Goal: Task Accomplishment & Management: Complete application form

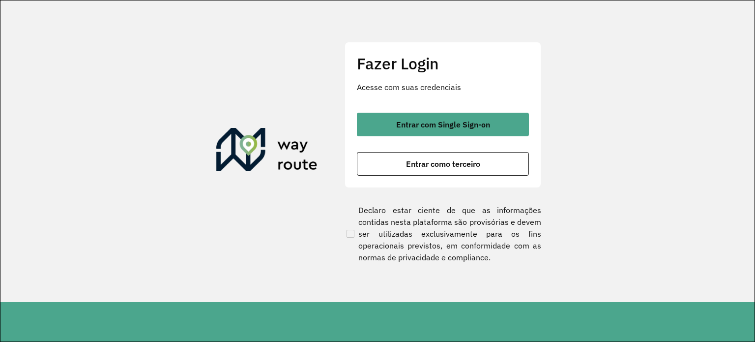
click at [426, 126] on font "Entrar com Single Sign-on" at bounding box center [443, 125] width 94 height 10
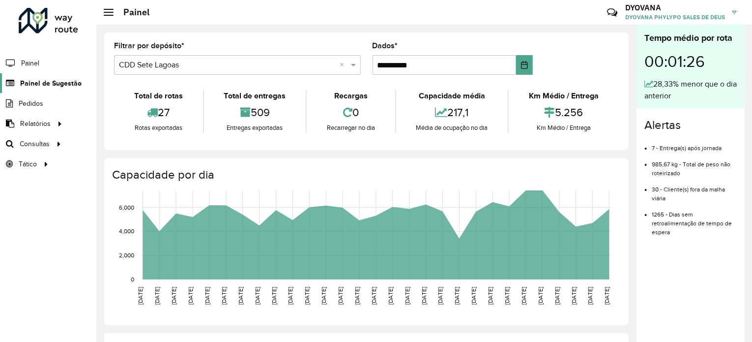
click at [50, 83] on font "Painel de Sugestão" at bounding box center [50, 83] width 61 height 8
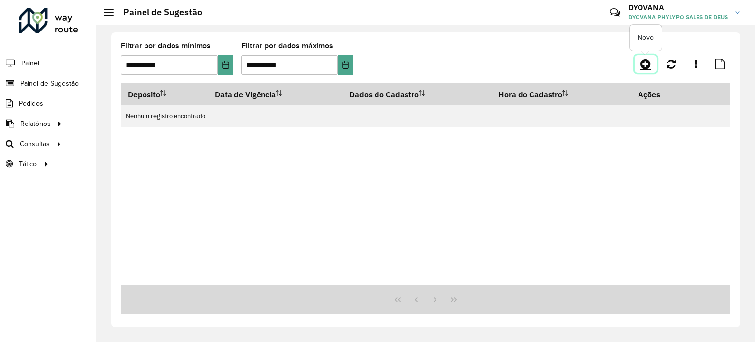
click at [652, 67] on link at bounding box center [646, 64] width 22 height 18
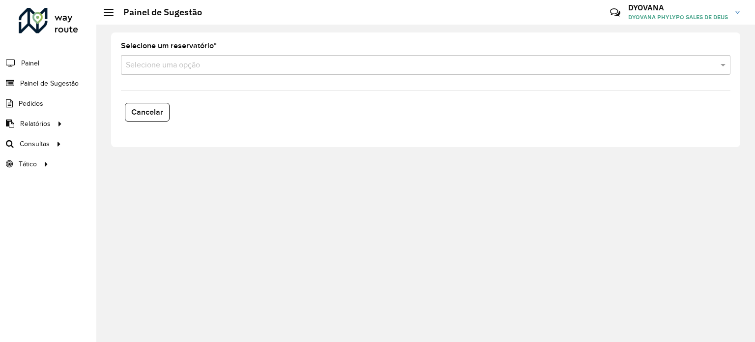
click at [179, 66] on input "text" at bounding box center [416, 66] width 580 height 12
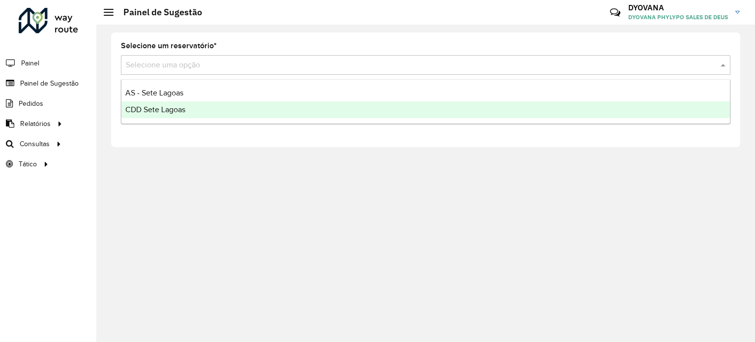
click at [179, 110] on font "CDD Sete Lagoas" at bounding box center [155, 109] width 60 height 8
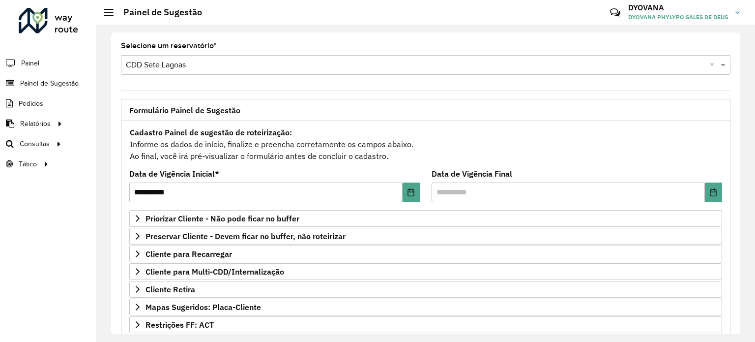
scroll to position [98, 0]
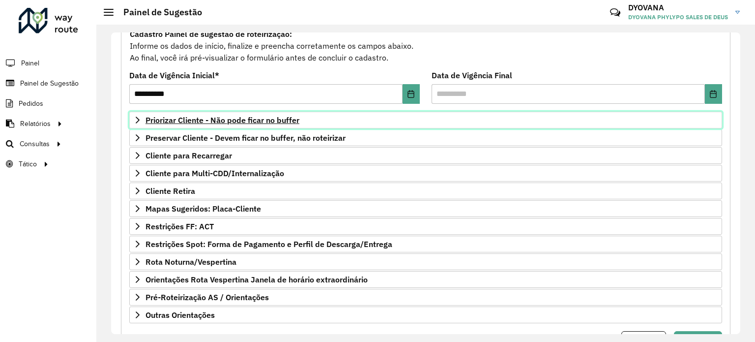
click at [225, 123] on font "Priorizar Cliente - Não pode ficar no buffer" at bounding box center [223, 120] width 154 height 10
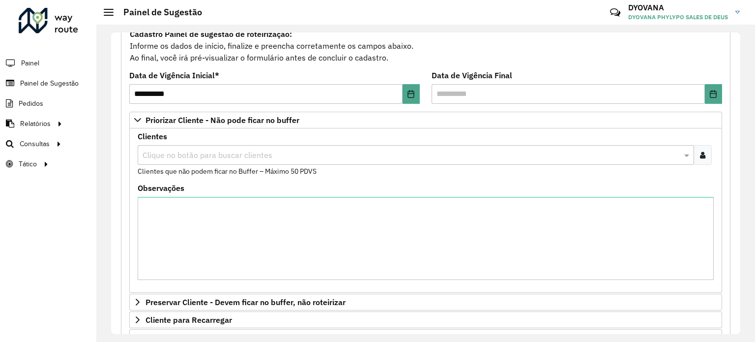
click at [701, 159] on div at bounding box center [703, 155] width 18 height 20
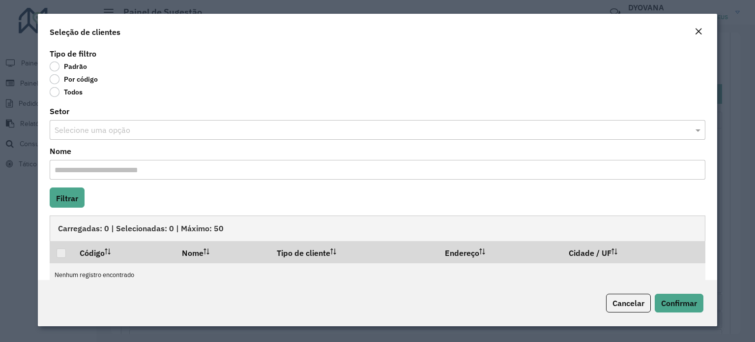
click at [701, 30] on em "Fechar" at bounding box center [699, 32] width 8 height 8
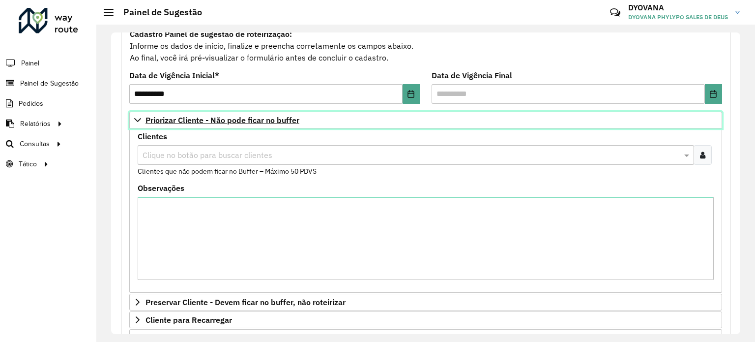
click at [223, 120] on font "Priorizar Cliente - Não pode ficar no buffer" at bounding box center [223, 120] width 154 height 10
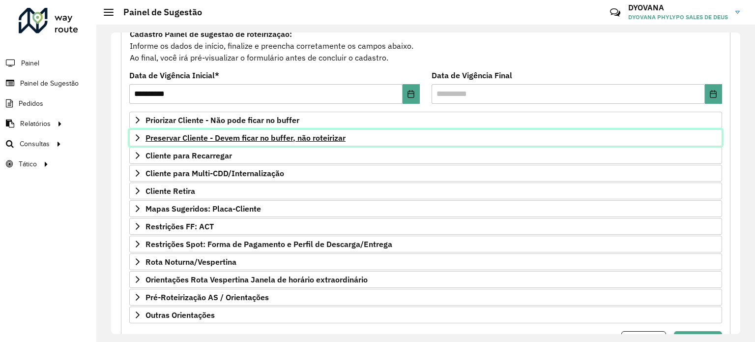
click at [220, 137] on font "Preservar Cliente - Devem ficar no buffer, não roteirizar" at bounding box center [246, 138] width 200 height 10
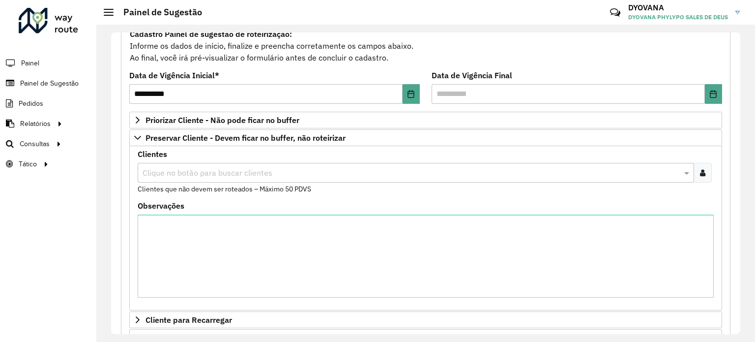
click at [701, 170] on icon at bounding box center [702, 173] width 5 height 8
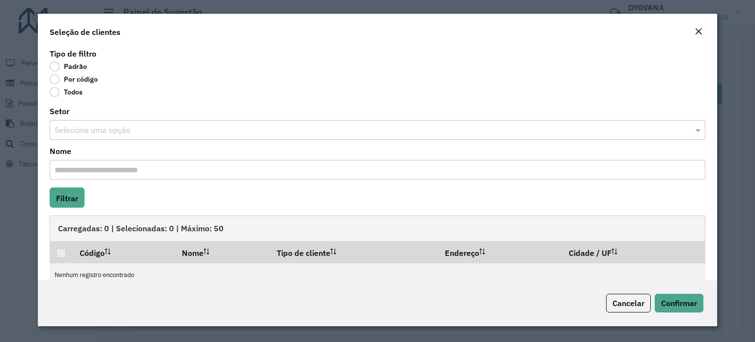
click at [55, 80] on label "Por código" at bounding box center [74, 79] width 48 height 10
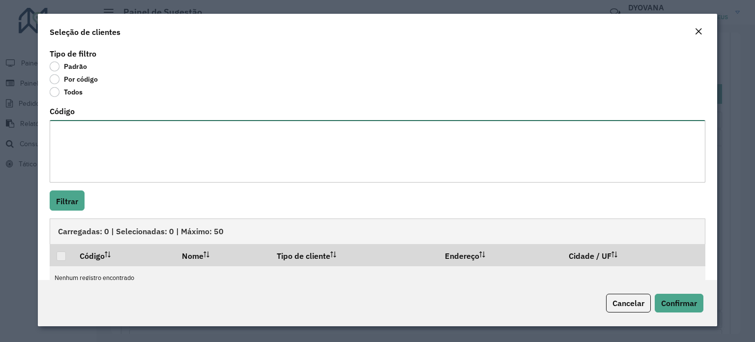
click at [94, 135] on textarea "Código" at bounding box center [378, 151] width 656 height 62
paste textarea "****"
type textarea "****"
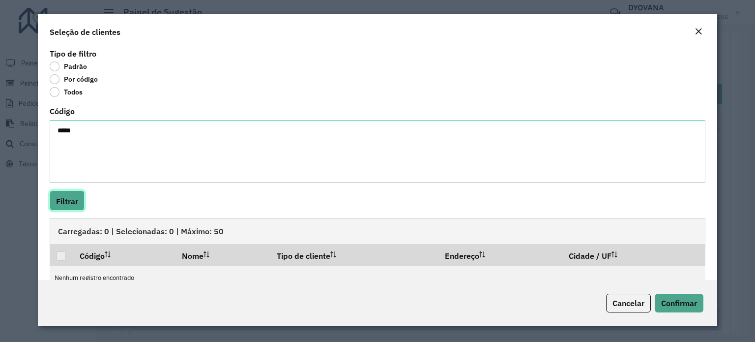
click at [56, 205] on font "Filtrar" at bounding box center [67, 201] width 22 height 10
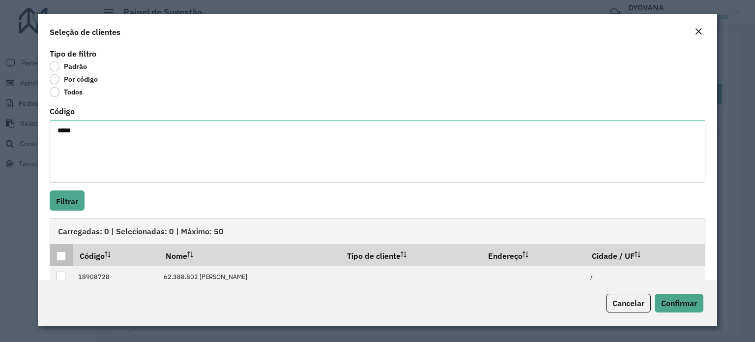
click at [60, 254] on div at bounding box center [61, 255] width 9 height 9
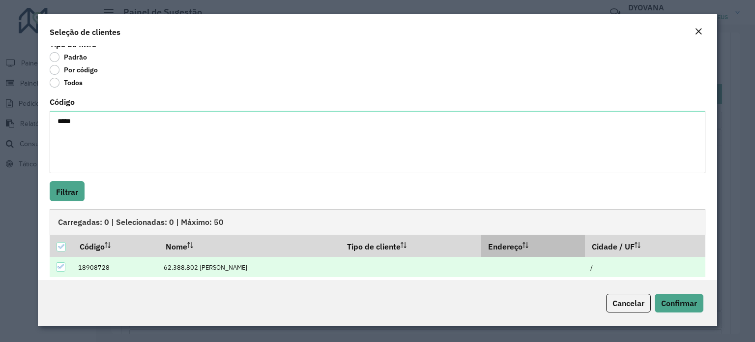
scroll to position [18, 0]
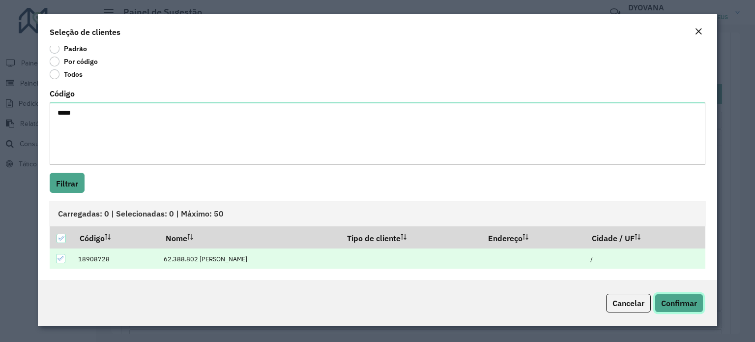
click at [681, 296] on button "Confirmar" at bounding box center [679, 303] width 49 height 19
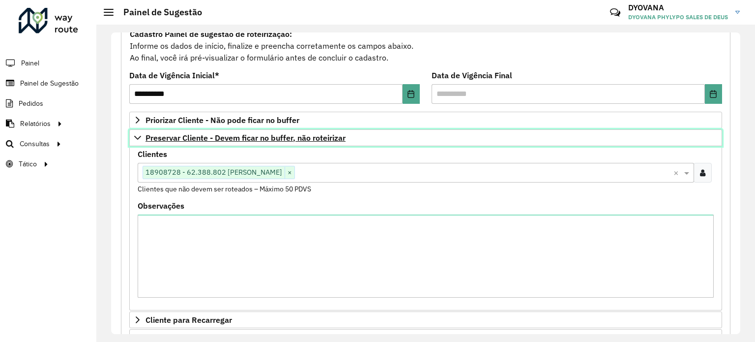
click at [281, 135] on font "Preservar Cliente - Devem ficar no buffer, não roteirizar" at bounding box center [246, 138] width 200 height 10
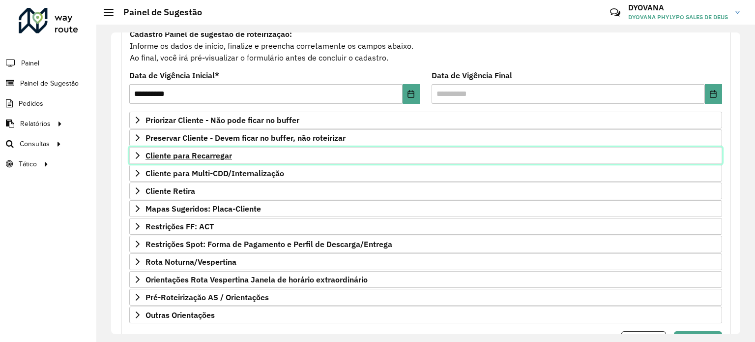
click at [208, 160] on link "Cliente para Recarregar" at bounding box center [425, 155] width 593 height 17
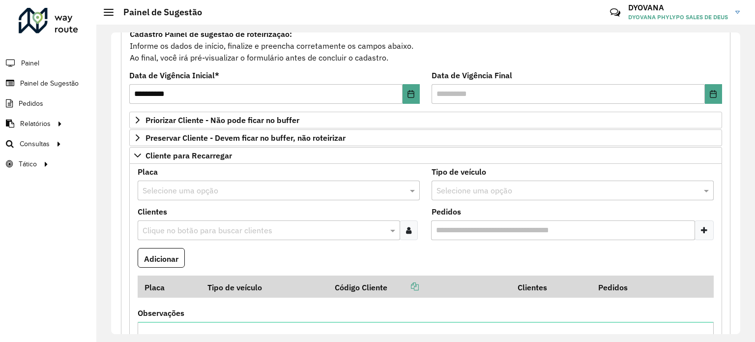
click at [201, 188] on input "text" at bounding box center [269, 191] width 253 height 12
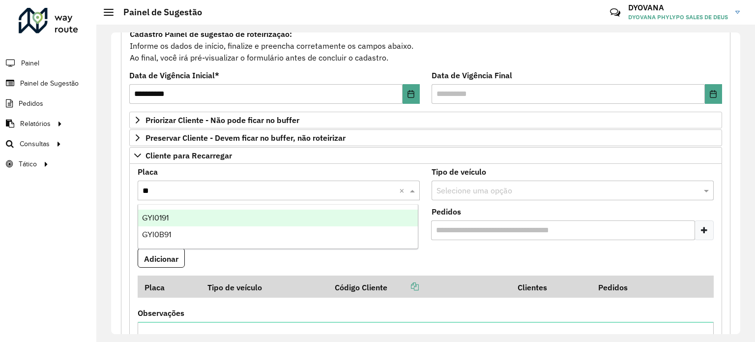
type input "***"
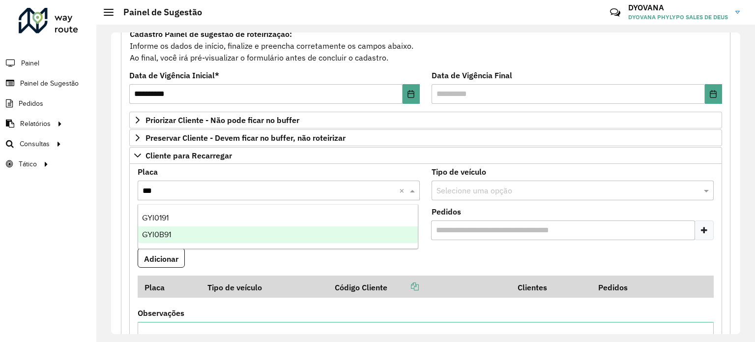
click at [193, 234] on div "GYI0B91" at bounding box center [278, 234] width 280 height 17
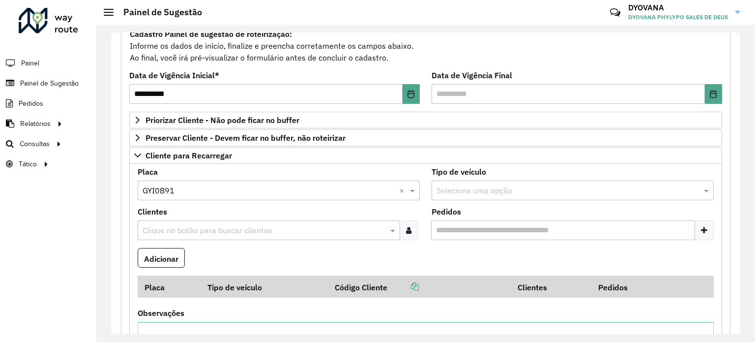
click at [188, 221] on div "Clique no botão para buscar clientes" at bounding box center [269, 230] width 263 height 20
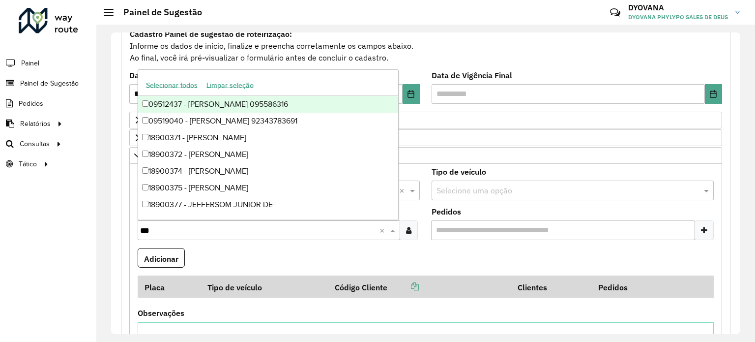
type input "****"
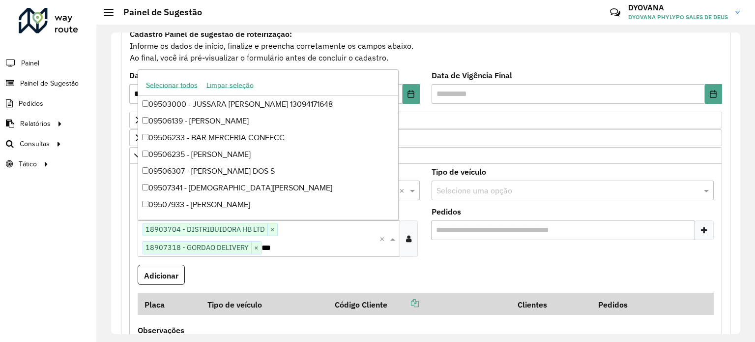
type input "****"
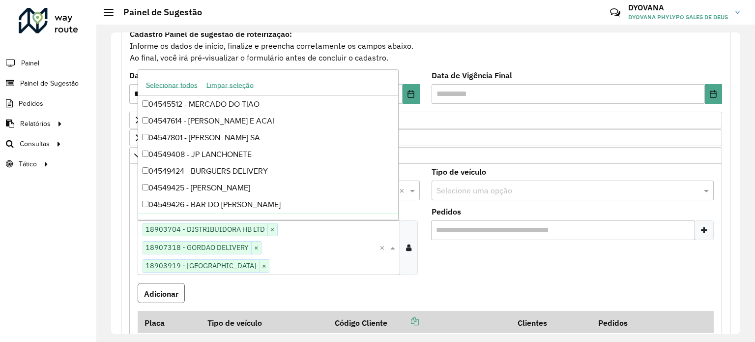
click at [165, 297] on font "Adicionar" at bounding box center [161, 294] width 34 height 10
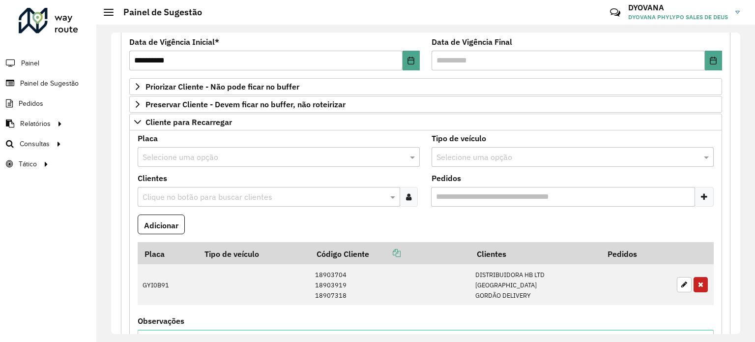
scroll to position [148, 0]
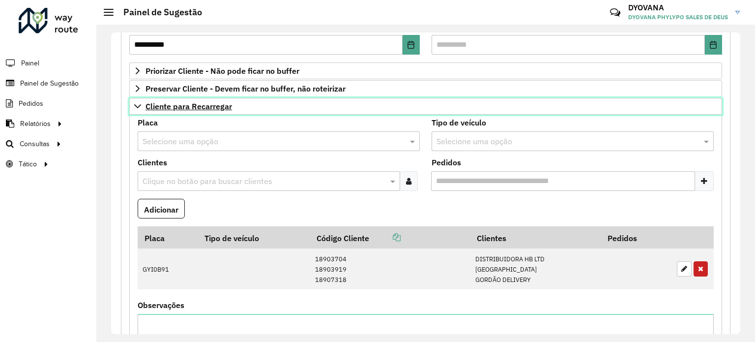
click at [180, 111] on link "Cliente para Recarregar" at bounding box center [425, 106] width 593 height 17
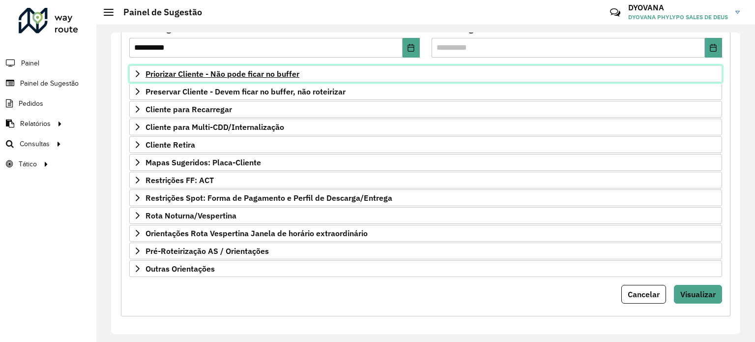
click at [269, 75] on font "Priorizar Cliente - Não pode ficar no buffer" at bounding box center [223, 74] width 154 height 10
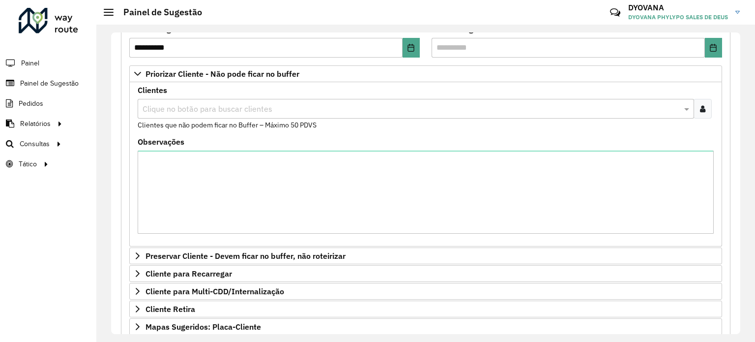
click at [708, 109] on div at bounding box center [703, 109] width 18 height 20
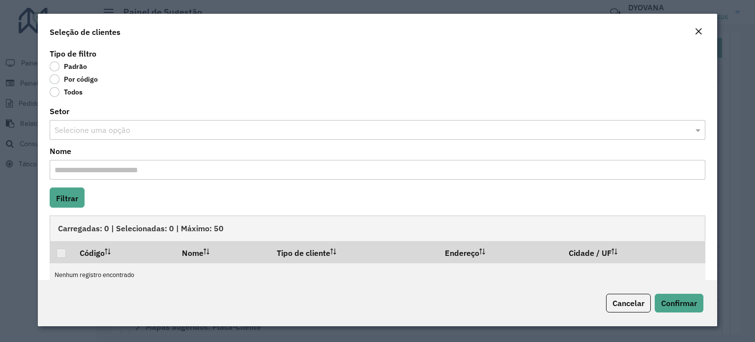
click at [55, 81] on label "Por código" at bounding box center [74, 79] width 48 height 10
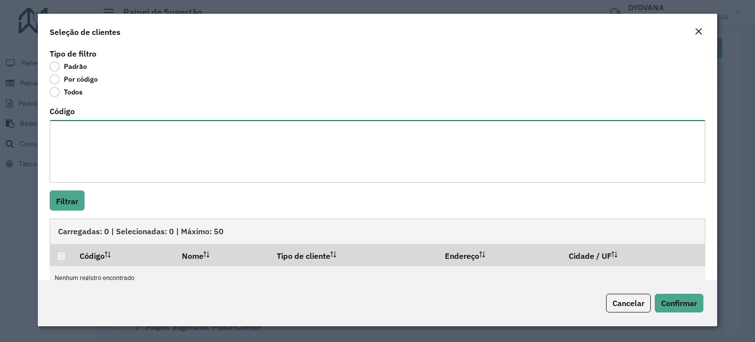
click at [90, 122] on textarea "Código" at bounding box center [378, 151] width 656 height 62
paste textarea "**** **** **** **** ***** ***** **** ***** ***** *** **** **** *** **** ***** *…"
type textarea "**** **** **** **** ***** ***** **** ***** ***** *** **** **** *** **** ***** *…"
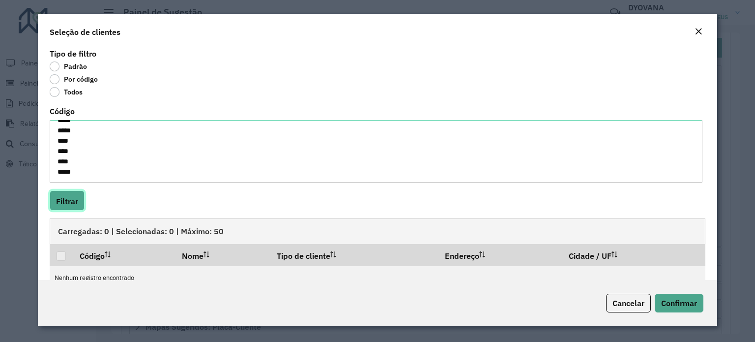
click at [73, 193] on button "Filtrar" at bounding box center [67, 200] width 35 height 20
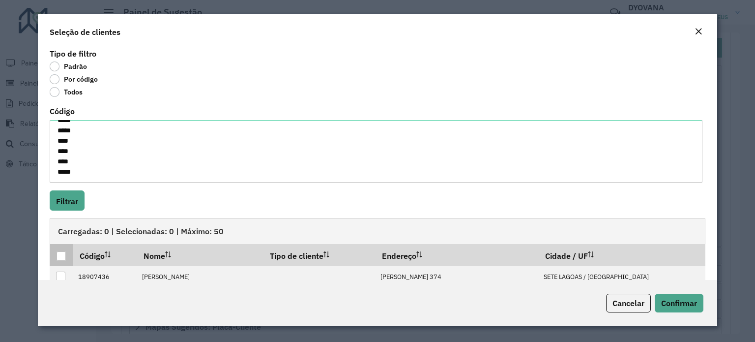
click at [64, 256] on div at bounding box center [61, 255] width 9 height 9
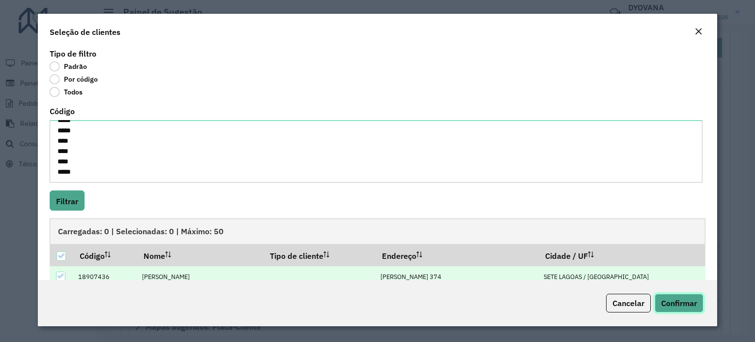
click at [692, 300] on font "Confirmar" at bounding box center [679, 303] width 36 height 10
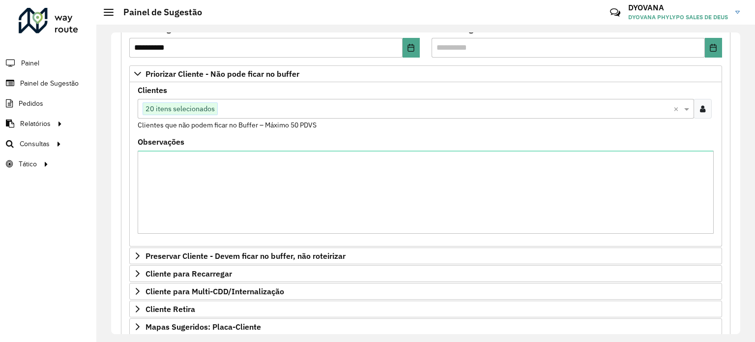
click at [251, 83] on div "Clientes Clique no botão para buscar clientes 20 itens selecionados × Clientes …" at bounding box center [425, 164] width 593 height 164
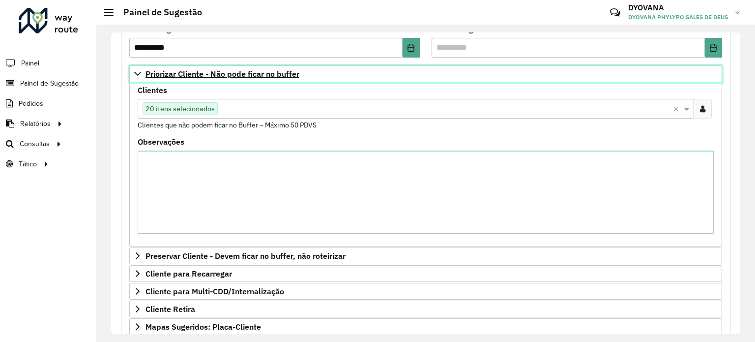
click at [256, 69] on font "Priorizar Cliente - Não pode ficar no buffer" at bounding box center [223, 74] width 154 height 10
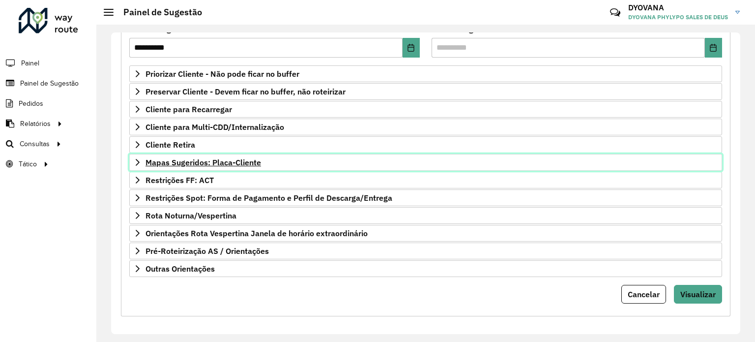
click at [214, 158] on font "Mapas Sugeridos: Placa-Cliente" at bounding box center [204, 162] width 116 height 10
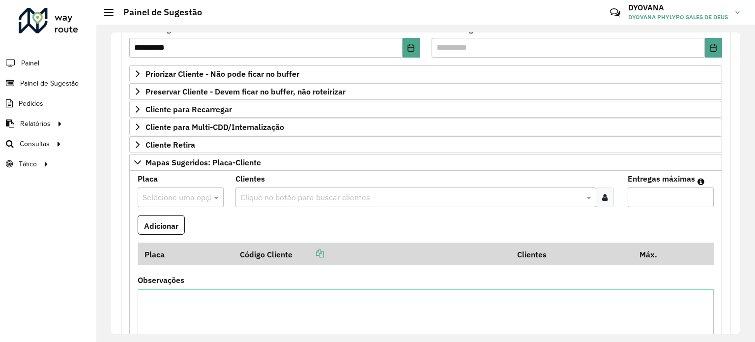
click at [193, 192] on input "text" at bounding box center [171, 198] width 57 height 12
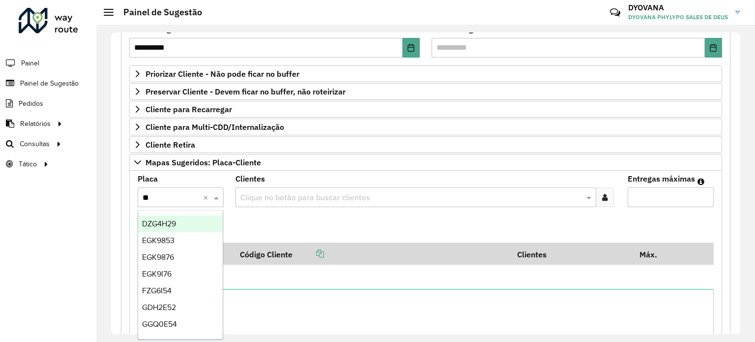
type input "***"
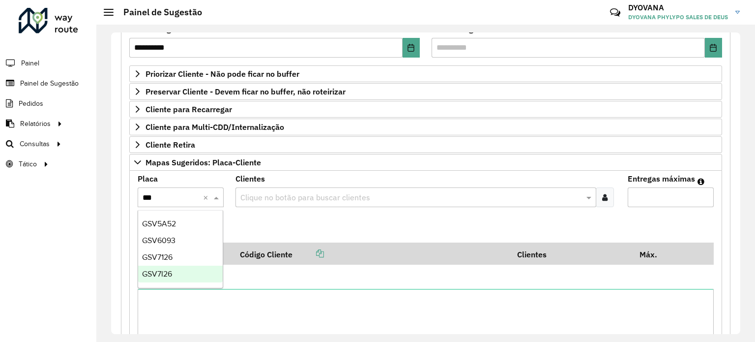
click at [172, 281] on div "GSV7I26" at bounding box center [180, 274] width 85 height 17
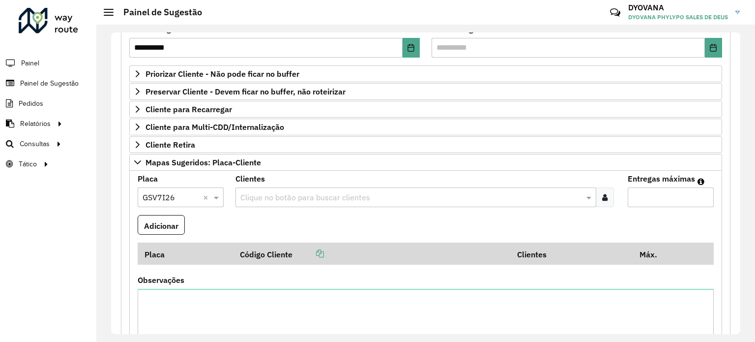
click at [602, 196] on icon at bounding box center [604, 197] width 5 height 8
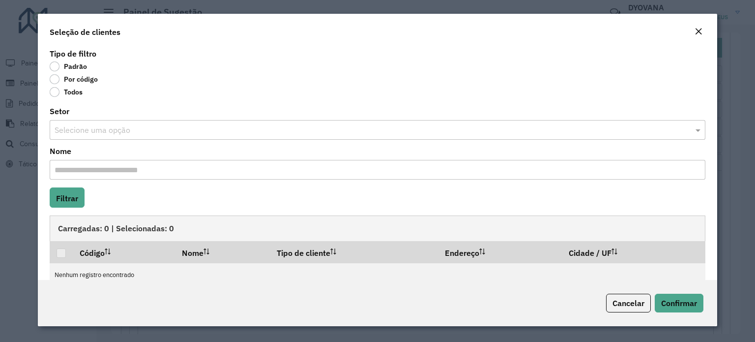
click at [53, 79] on label "Por código" at bounding box center [74, 79] width 48 height 10
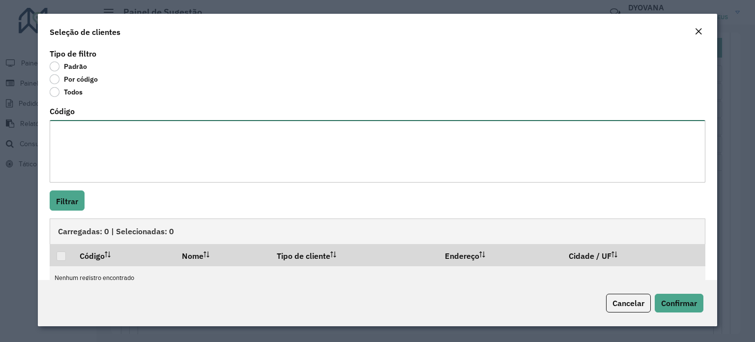
click at [95, 148] on textarea "Código" at bounding box center [378, 151] width 656 height 62
paste textarea "*** ***** ***** **** **** ***** **** **** ***** ***** ***** *** **** *** **** *…"
type textarea "*** ***** ***** **** **** ***** **** **** ***** ***** ***** *** **** *** **** *…"
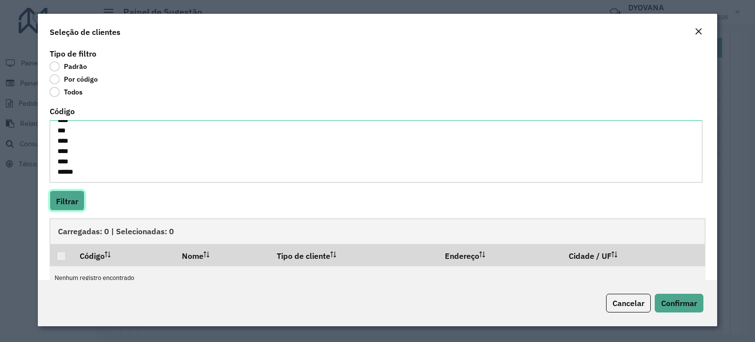
click at [68, 197] on font "Filtrar" at bounding box center [67, 201] width 22 height 10
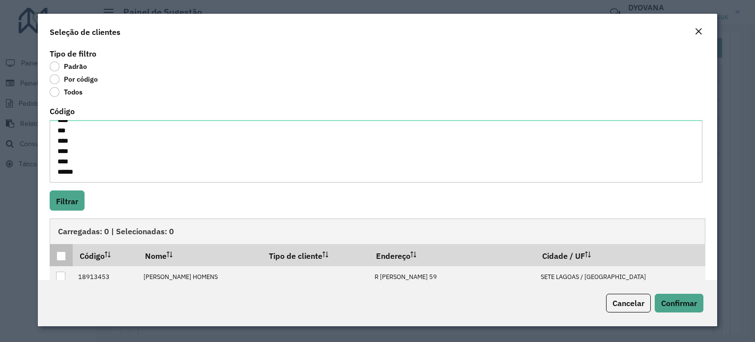
click at [62, 257] on div at bounding box center [61, 255] width 9 height 9
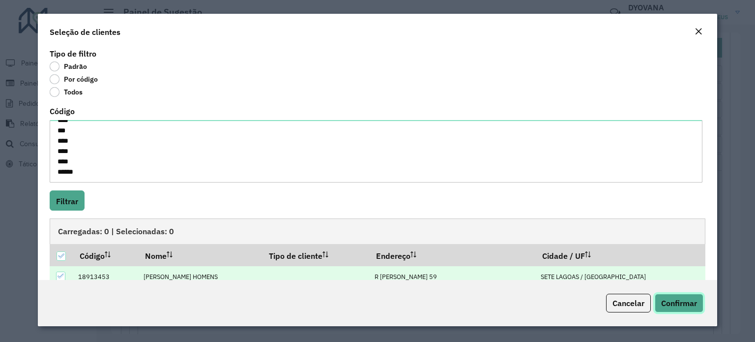
click at [681, 305] on font "Confirmar" at bounding box center [679, 303] width 36 height 10
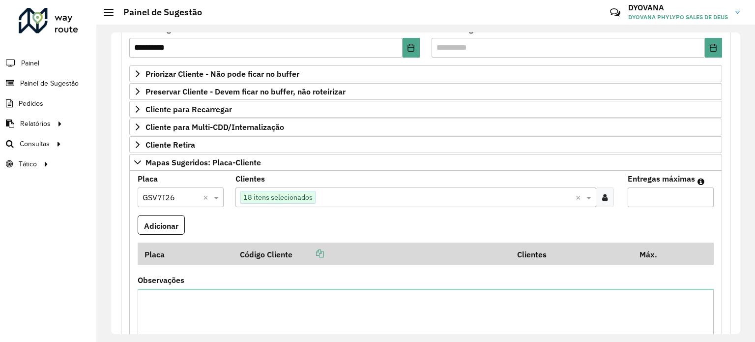
click at [654, 196] on input "Entregas máximas" at bounding box center [671, 197] width 86 height 20
type input "**"
click at [169, 226] on font "Adicionar" at bounding box center [161, 225] width 34 height 10
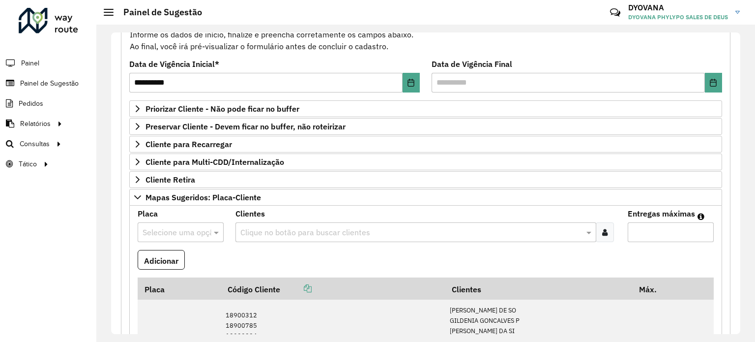
scroll to position [197, 0]
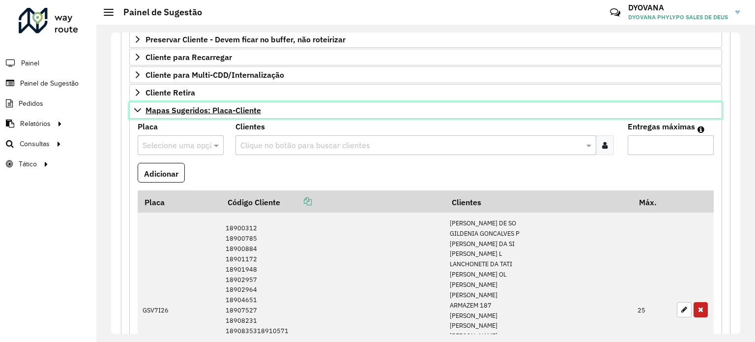
click at [185, 108] on font "Mapas Sugeridos: Placa-Cliente" at bounding box center [204, 110] width 116 height 10
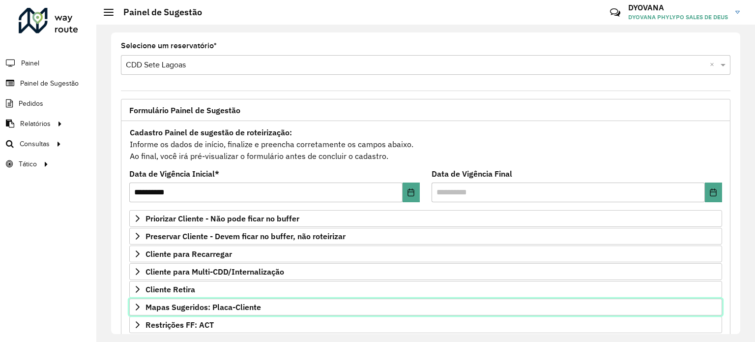
scroll to position [145, 0]
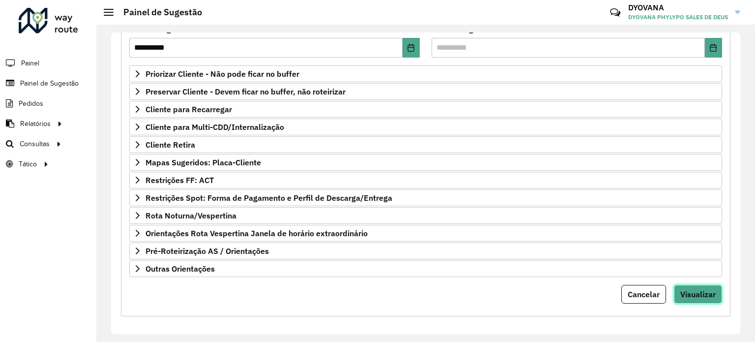
click at [688, 289] on font "Visualizar" at bounding box center [698, 294] width 35 height 10
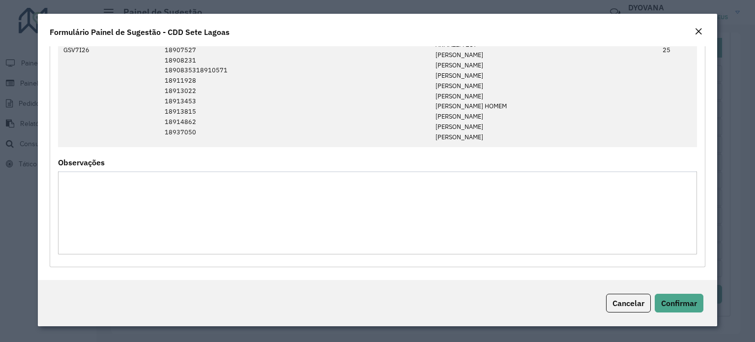
scroll to position [1156, 0]
click at [686, 304] on font "Confirmar" at bounding box center [679, 303] width 36 height 10
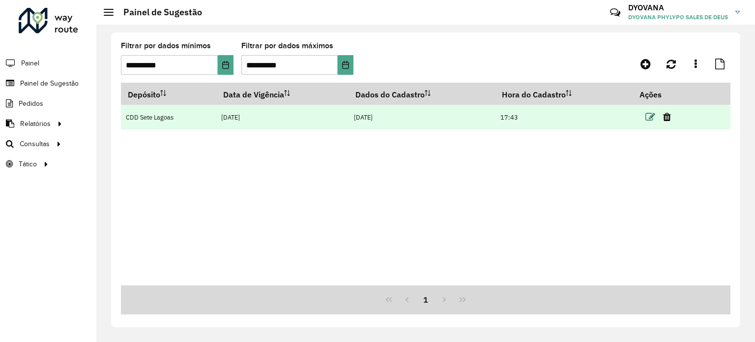
click at [650, 119] on icon at bounding box center [651, 117] width 10 height 10
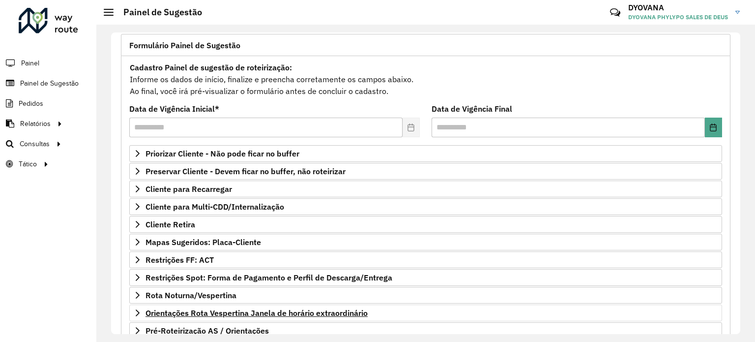
scroll to position [145, 0]
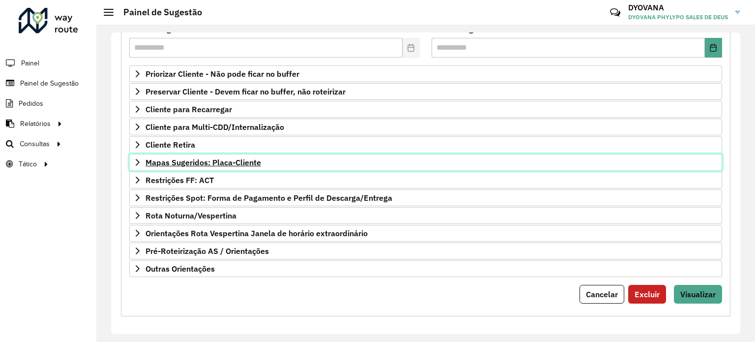
click at [188, 158] on font "Mapas Sugeridos: Placa-Cliente" at bounding box center [204, 162] width 116 height 10
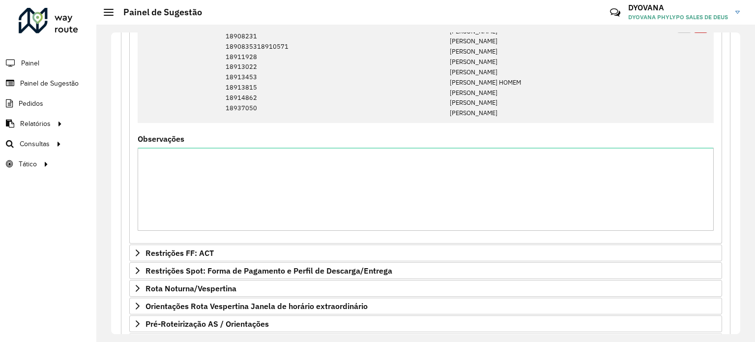
scroll to position [559, 0]
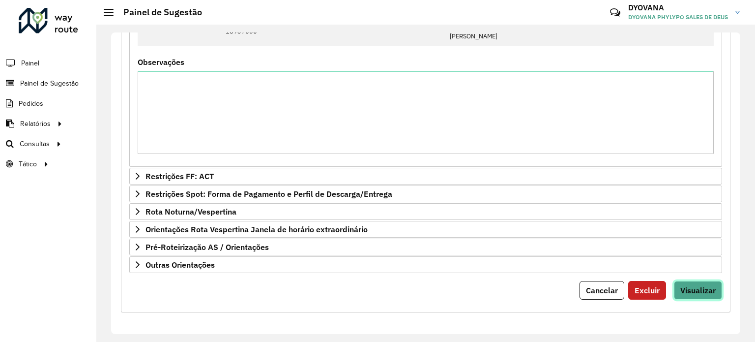
click at [682, 292] on font "Visualizar" at bounding box center [698, 290] width 35 height 10
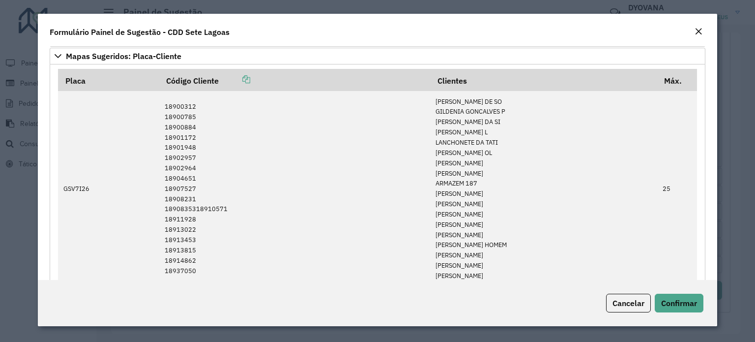
scroll to position [1107, 0]
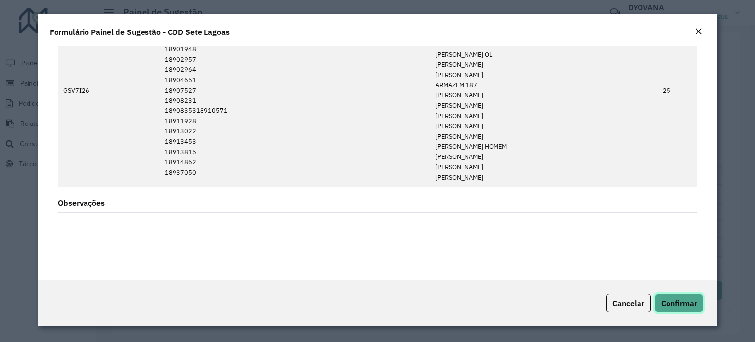
click at [678, 302] on font "Confirmar" at bounding box center [679, 303] width 36 height 10
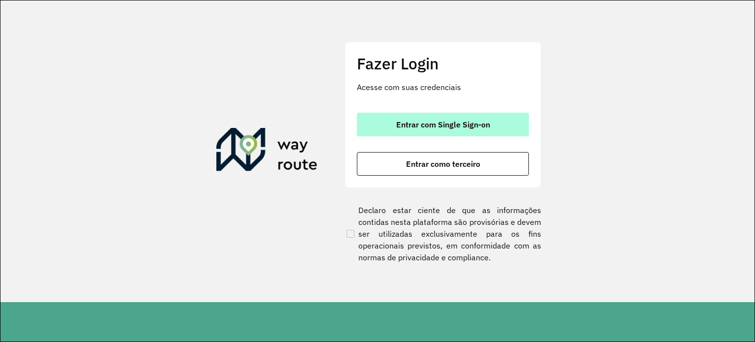
click at [459, 120] on font "Entrar com Single Sign-on" at bounding box center [443, 125] width 94 height 10
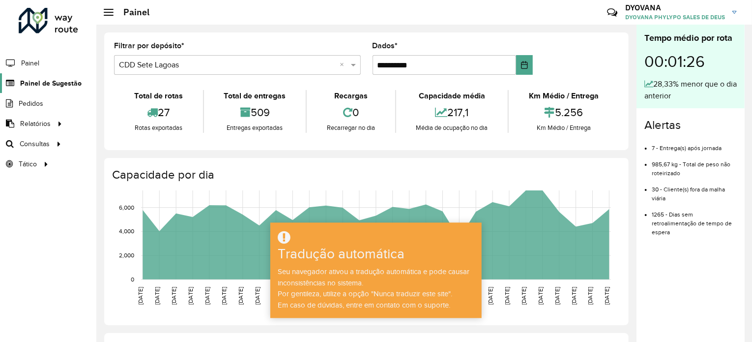
click at [46, 79] on font "Painel de Sugestão" at bounding box center [50, 83] width 61 height 8
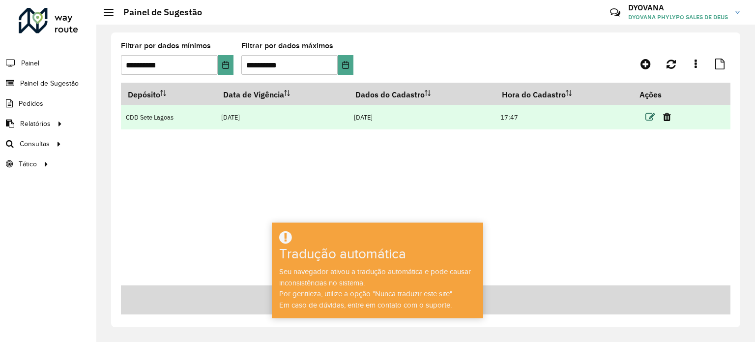
click at [649, 119] on icon at bounding box center [651, 117] width 10 height 10
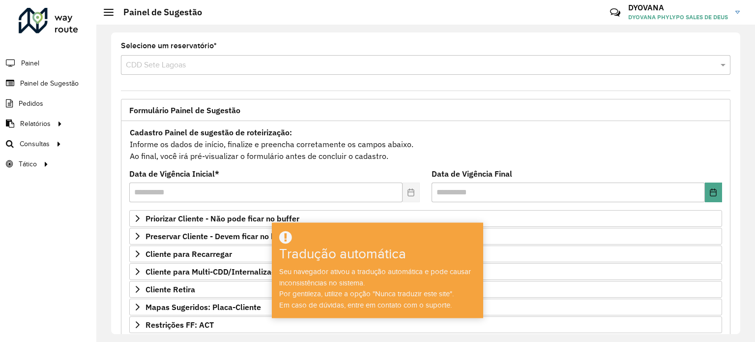
click at [399, 139] on font "Informe os dados de início, finalize e preencha corretamente os campos abaixo." at bounding box center [272, 144] width 284 height 10
click at [426, 157] on div "Cadastro Painel de sugestão de roteirização: Informe os dados de início, finali…" at bounding box center [425, 144] width 593 height 36
click at [377, 239] on div at bounding box center [377, 238] width 209 height 16
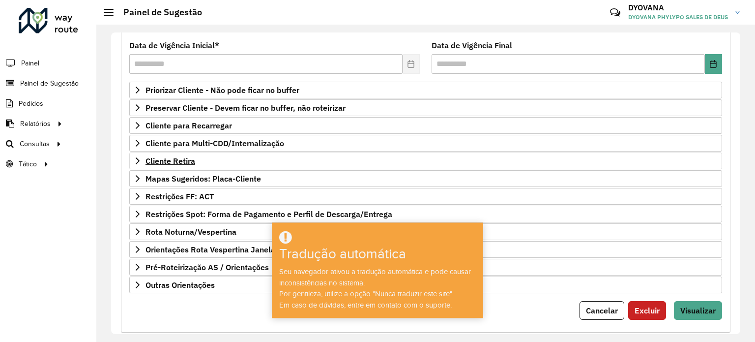
scroll to position [145, 0]
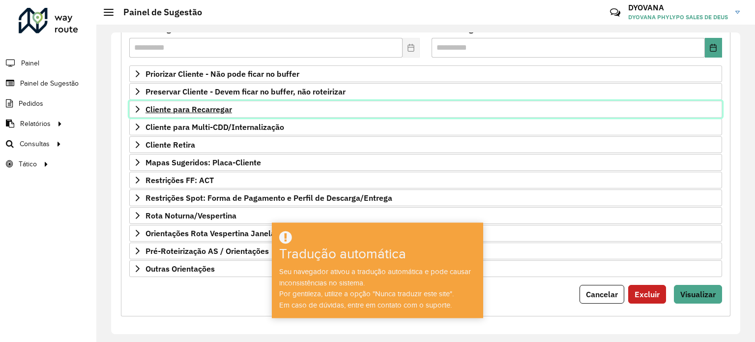
click at [205, 109] on font "Cliente para Recarregar" at bounding box center [189, 109] width 87 height 10
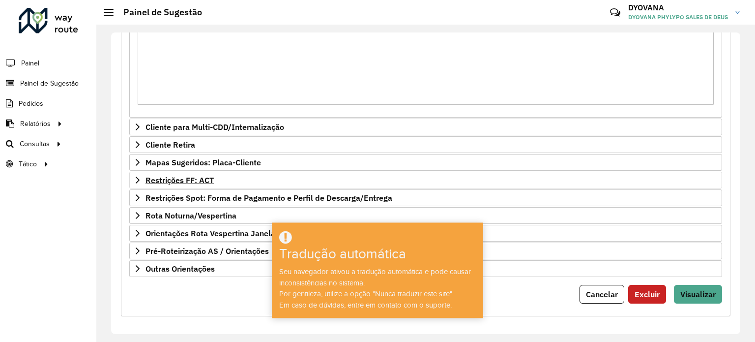
scroll to position [441, 0]
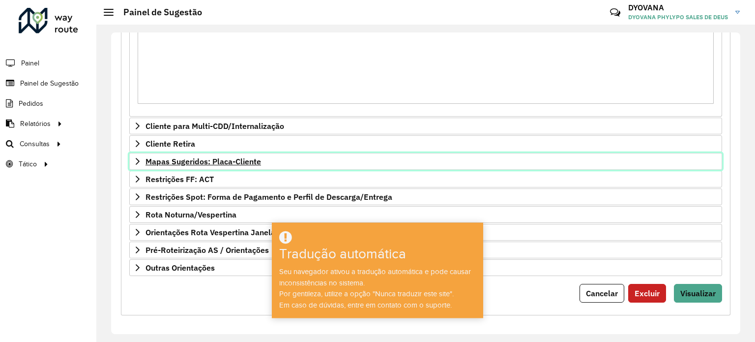
click at [205, 163] on font "Mapas Sugeridos: Placa-Cliente" at bounding box center [204, 161] width 116 height 10
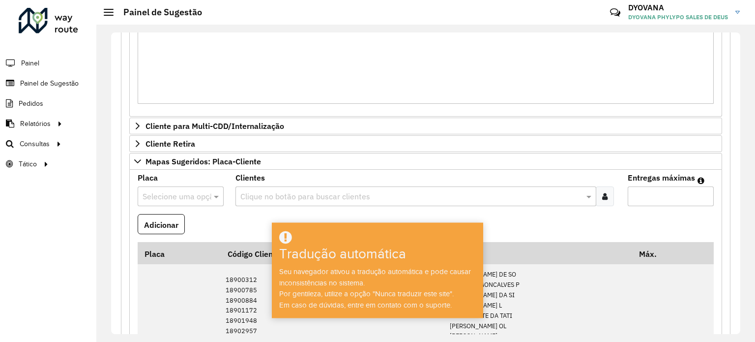
click at [193, 198] on input "text" at bounding box center [171, 197] width 57 height 12
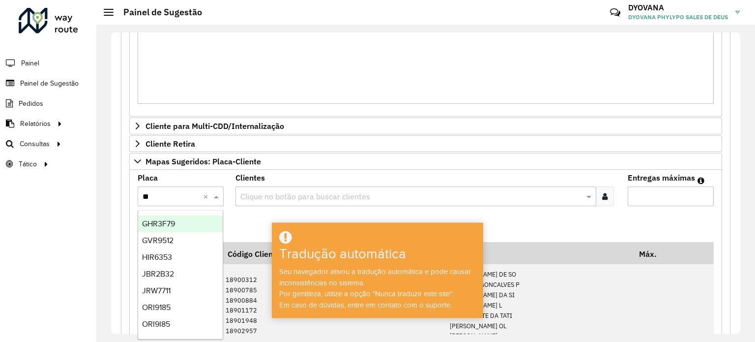
type input "***"
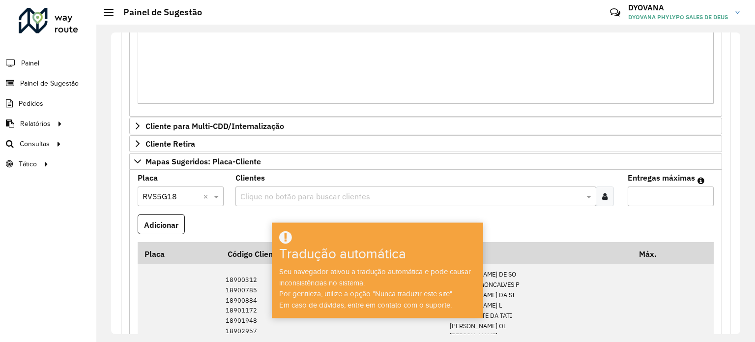
click at [257, 194] on input "text" at bounding box center [411, 197] width 346 height 12
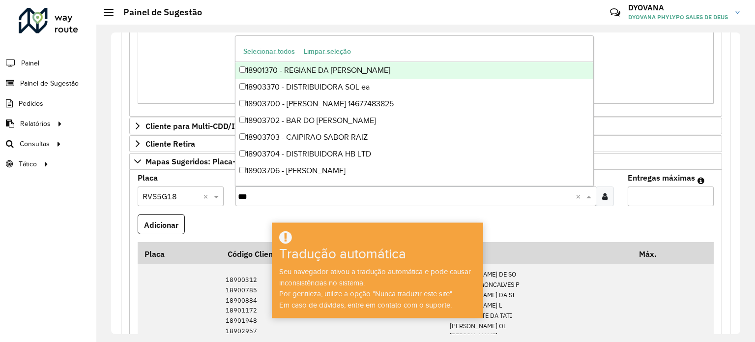
type input "****"
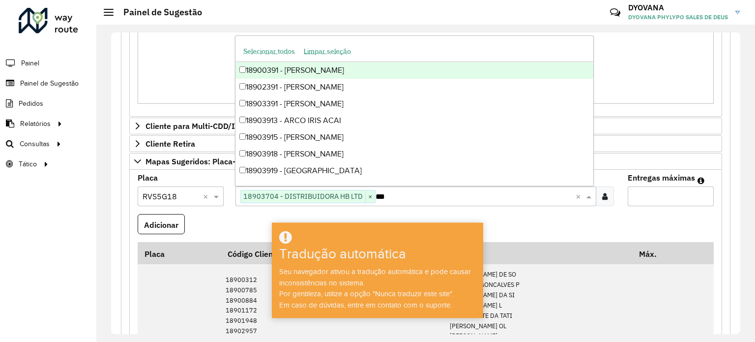
type input "****"
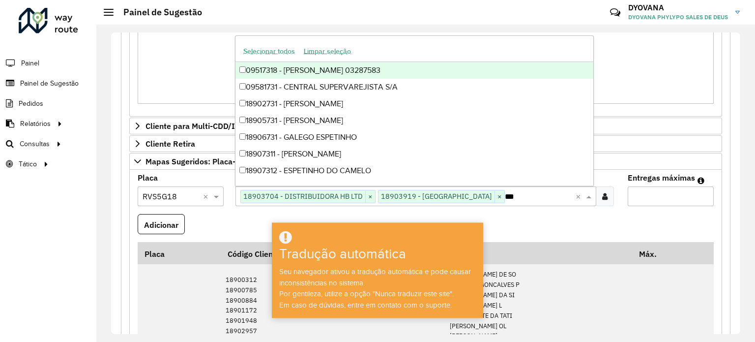
type input "****"
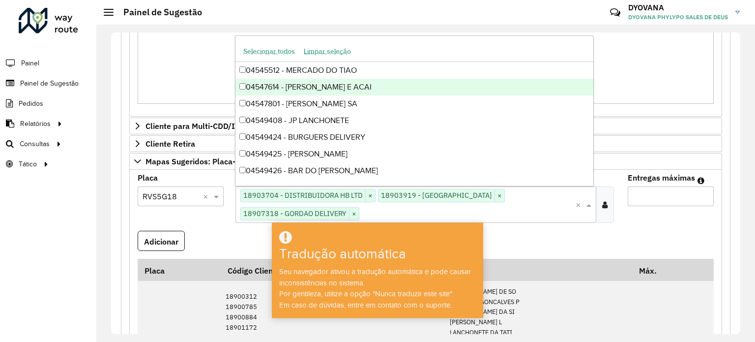
click at [660, 187] on input "Entregas máximas" at bounding box center [671, 196] width 86 height 20
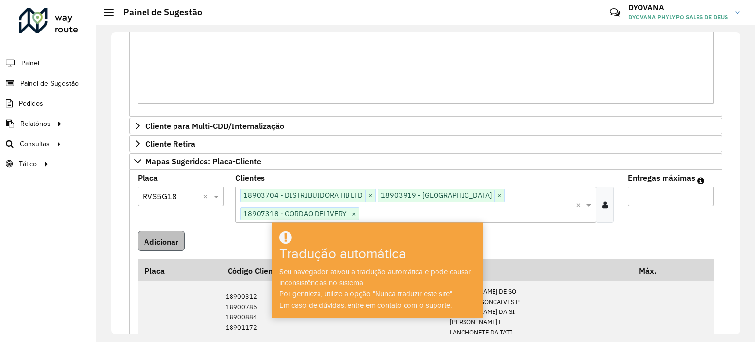
type input "*"
click at [152, 239] on font "Adicionar" at bounding box center [161, 242] width 34 height 10
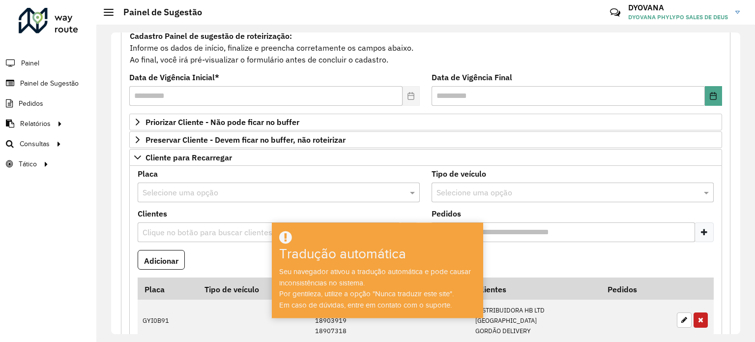
scroll to position [195, 0]
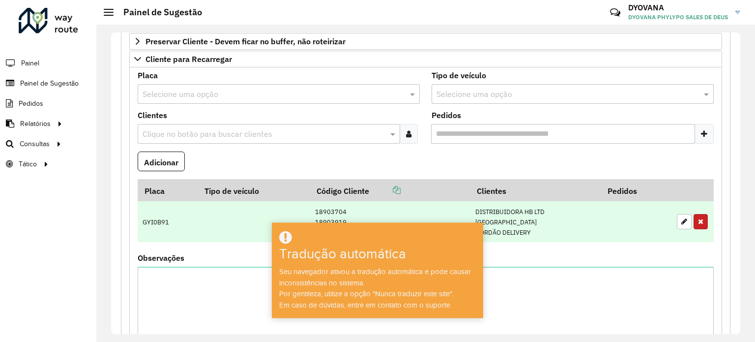
click at [701, 223] on button "button" at bounding box center [701, 221] width 14 height 15
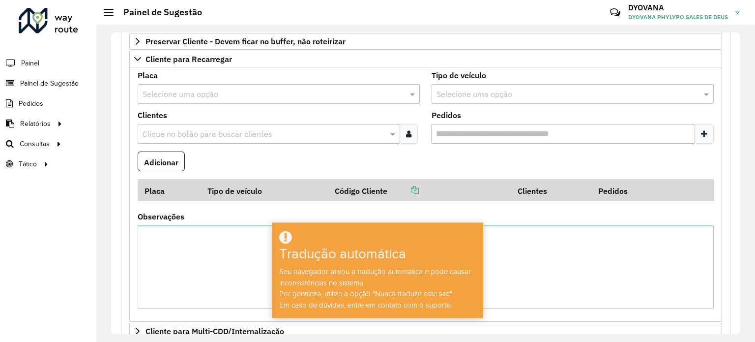
scroll to position [96, 0]
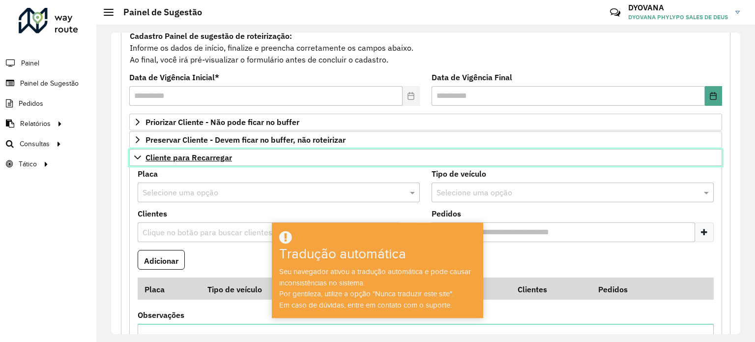
click at [217, 153] on font "Cliente para Recarregar" at bounding box center [189, 157] width 87 height 10
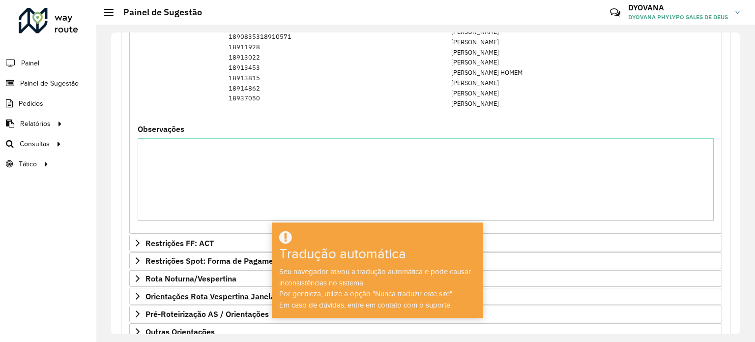
scroll to position [600, 0]
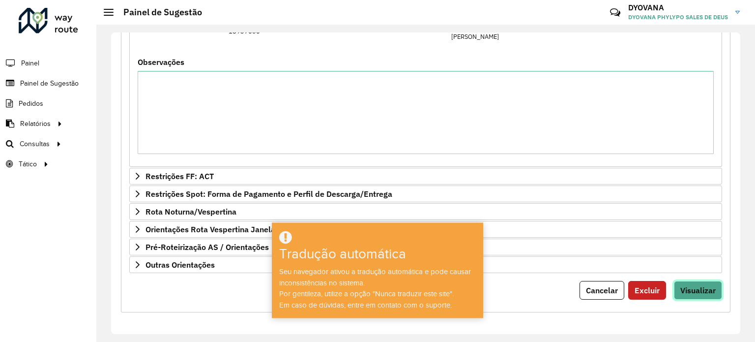
click at [704, 291] on font "Visualizar" at bounding box center [698, 290] width 35 height 10
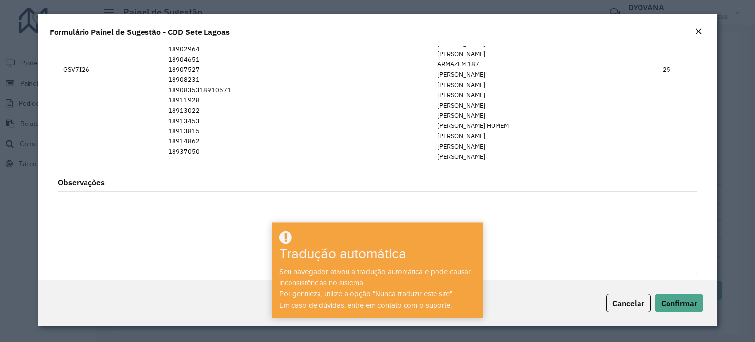
scroll to position [992, 0]
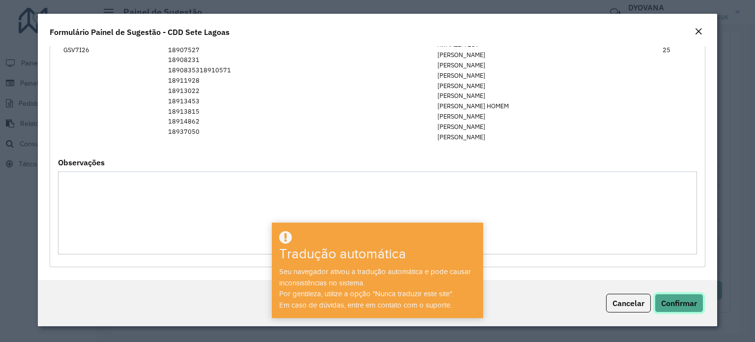
click at [689, 303] on font "Confirmar" at bounding box center [679, 303] width 36 height 10
